Goal: Task Accomplishment & Management: Manage account settings

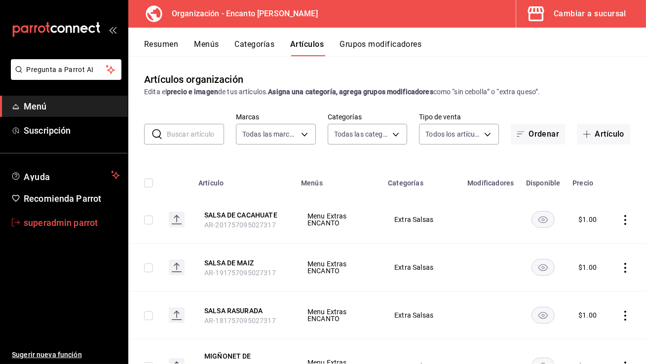
click at [94, 226] on span "superadmin parrot" at bounding box center [72, 222] width 96 height 13
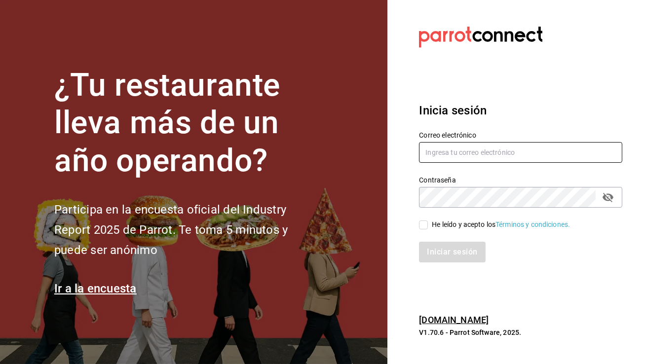
click at [458, 157] on input "text" at bounding box center [520, 152] width 203 height 21
type input "r"
type input "[EMAIL_ADDRESS][DOMAIN_NAME]"
click at [427, 227] on input "He leído y acepto los Términos y condiciones." at bounding box center [423, 225] width 9 height 9
checkbox input "true"
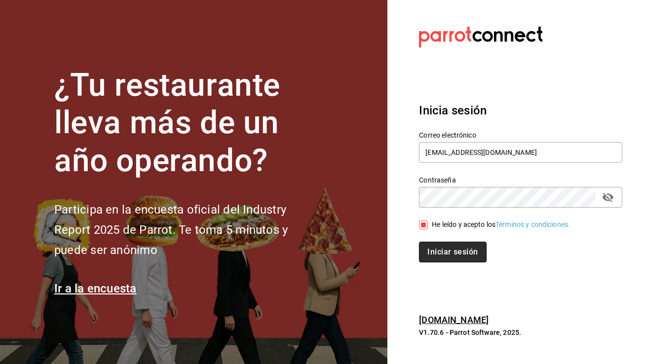
click at [436, 255] on button "Iniciar sesión" at bounding box center [452, 252] width 67 height 21
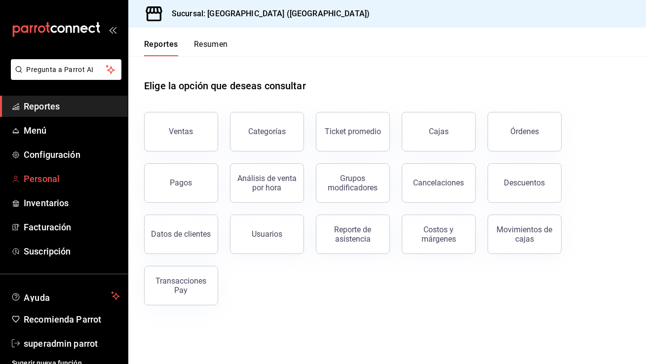
click at [63, 183] on span "Personal" at bounding box center [72, 178] width 96 height 13
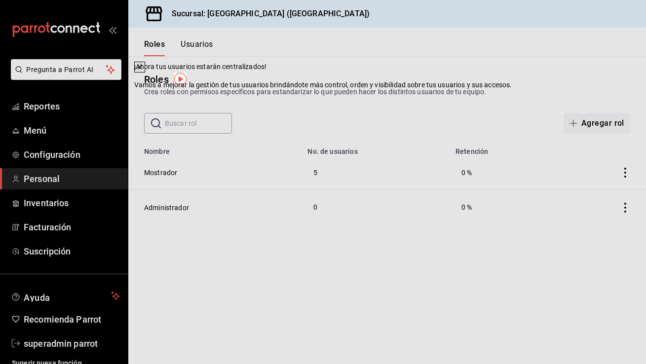
click at [144, 71] on icon at bounding box center [140, 67] width 8 height 8
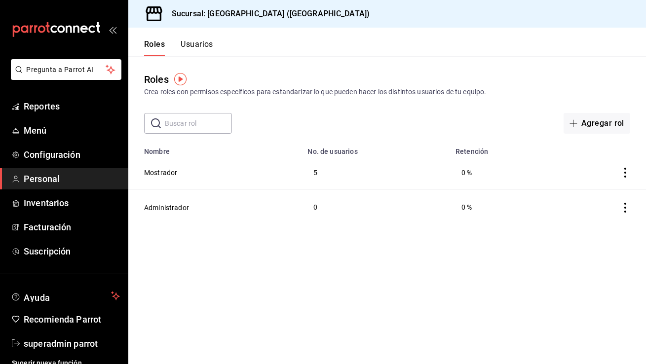
click at [199, 47] on button "Usuarios" at bounding box center [197, 47] width 33 height 17
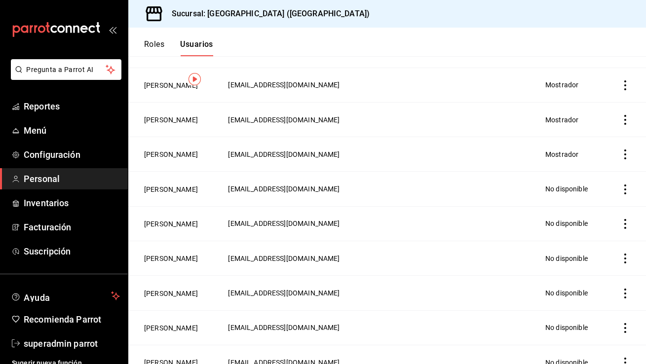
scroll to position [342, 0]
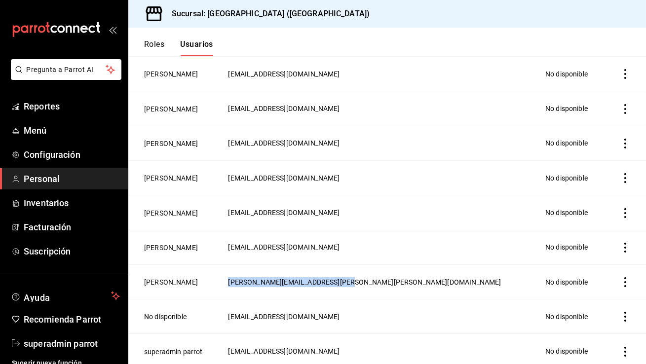
drag, startPoint x: 434, startPoint y: 277, endPoint x: 314, endPoint y: 282, distance: 120.1
click at [314, 282] on td "[PERSON_NAME][EMAIL_ADDRESS][PERSON_NAME][PERSON_NAME][DOMAIN_NAME]" at bounding box center [380, 282] width 317 height 35
copy span "[PERSON_NAME][EMAIL_ADDRESS][PERSON_NAME][PERSON_NAME][DOMAIN_NAME]"
click at [67, 336] on link "superadmin parrot" at bounding box center [64, 343] width 128 height 21
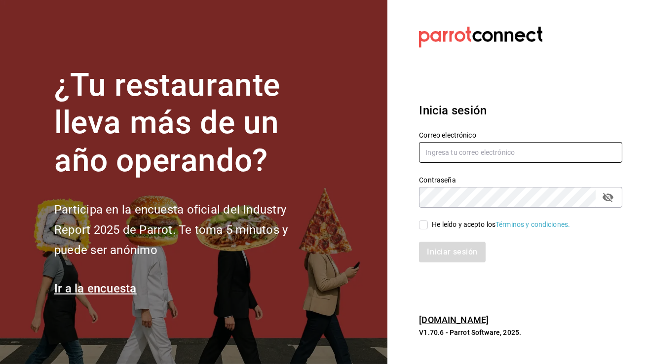
click at [438, 154] on input "text" at bounding box center [520, 152] width 203 height 21
type input "[EMAIL_ADDRESS][DOMAIN_NAME]"
click at [423, 223] on input "He leído y acepto los Términos y condiciones." at bounding box center [423, 225] width 9 height 9
checkbox input "true"
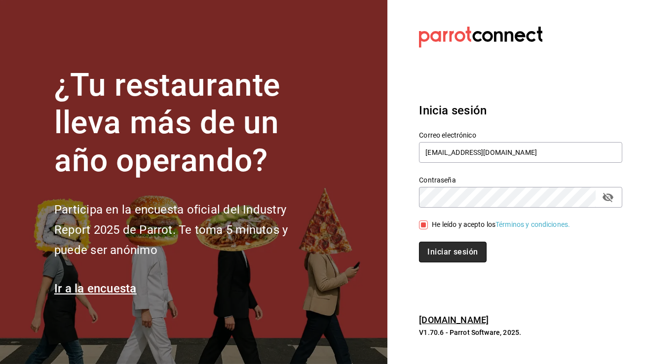
click at [433, 254] on button "Iniciar sesión" at bounding box center [452, 252] width 67 height 21
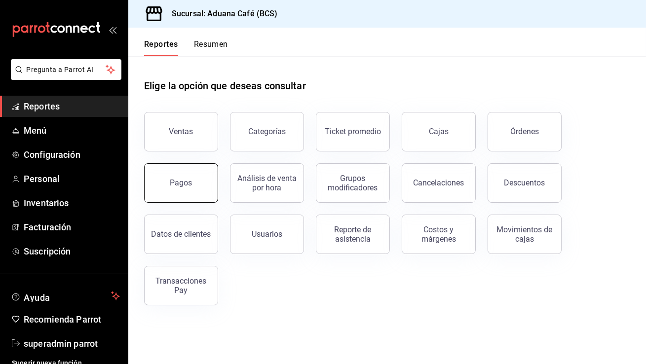
click at [195, 182] on button "Pagos" at bounding box center [181, 182] width 74 height 39
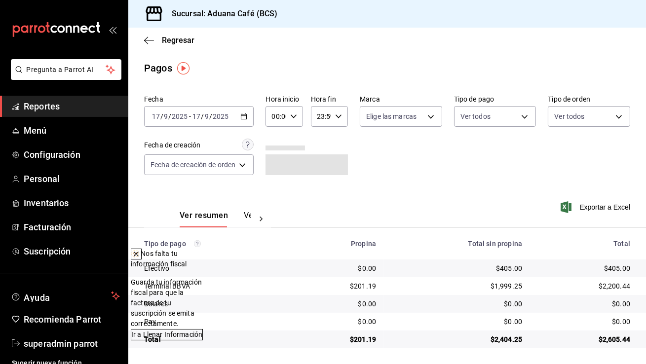
click at [240, 117] on div "2025-09-17 17 / 9 / 2025 - 2025-09-17 17 / 9 / 2025" at bounding box center [199, 116] width 110 height 21
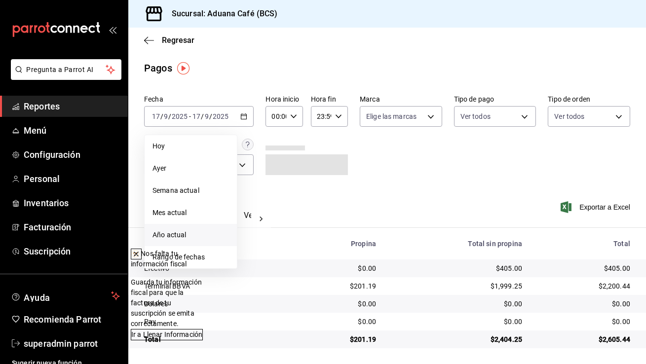
click at [190, 232] on span "Año actual" at bounding box center [191, 235] width 77 height 10
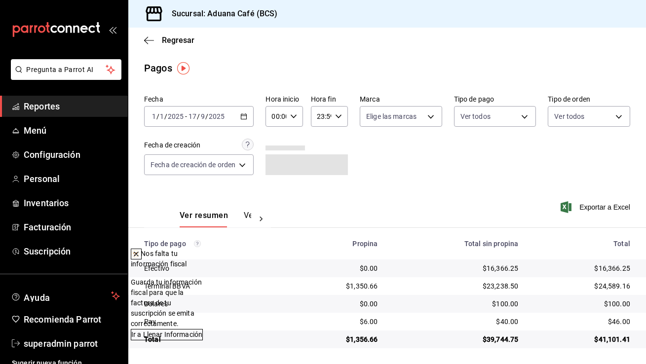
click at [140, 255] on icon at bounding box center [136, 254] width 8 height 8
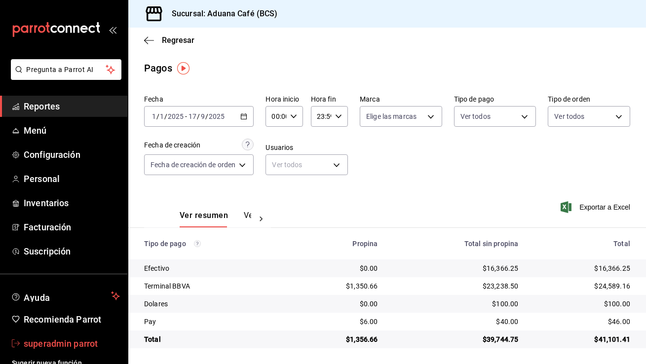
click at [76, 350] on span "superadmin parrot" at bounding box center [72, 343] width 96 height 13
